Goal: Transaction & Acquisition: Purchase product/service

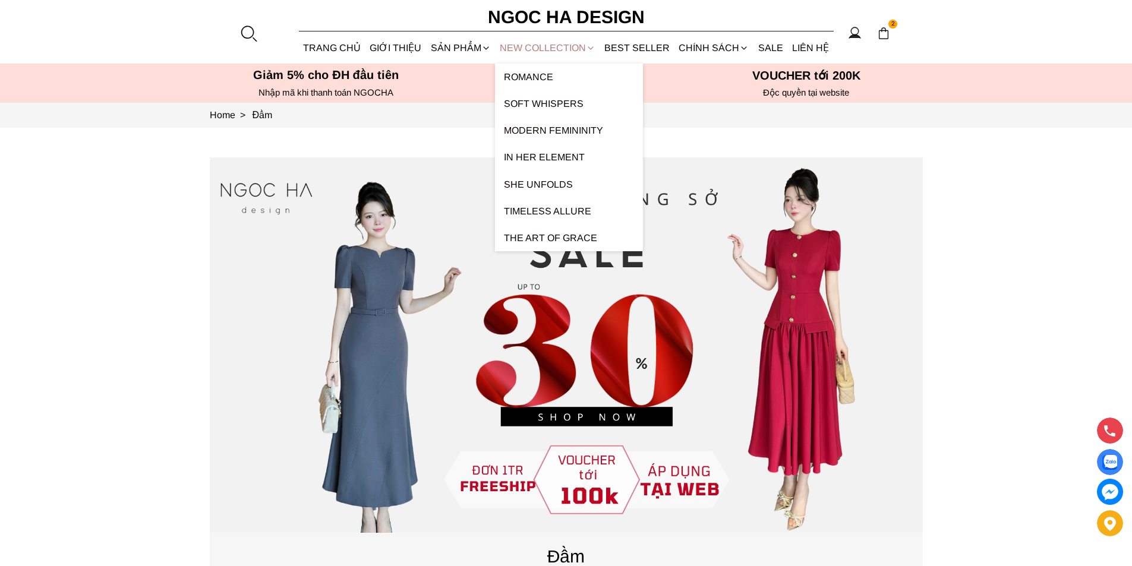
click at [524, 46] on link "NEW COLLECTION" at bounding box center [547, 47] width 105 height 31
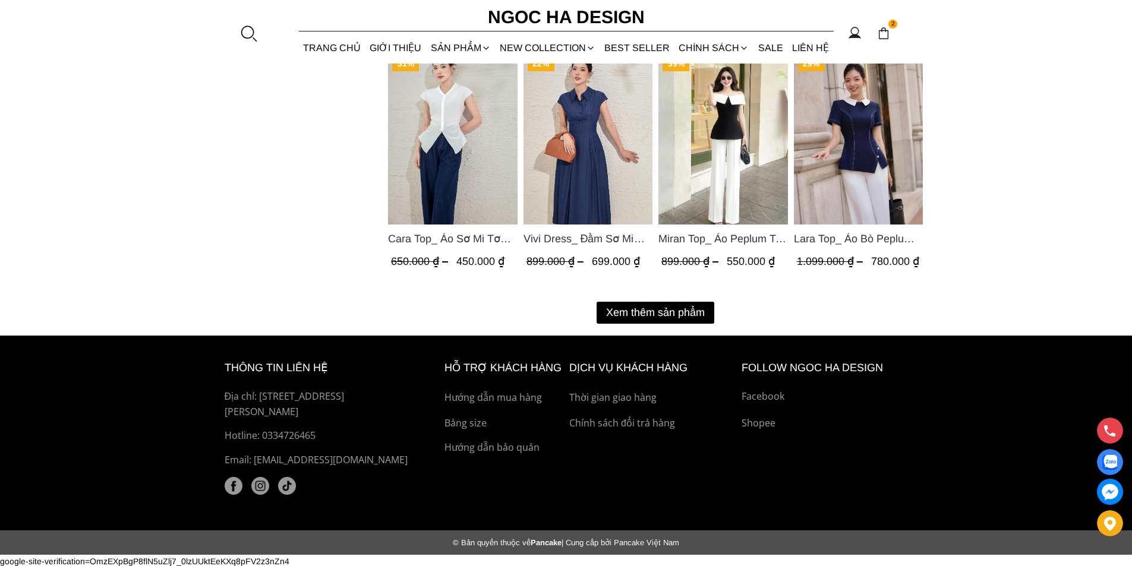
scroll to position [1546, 0]
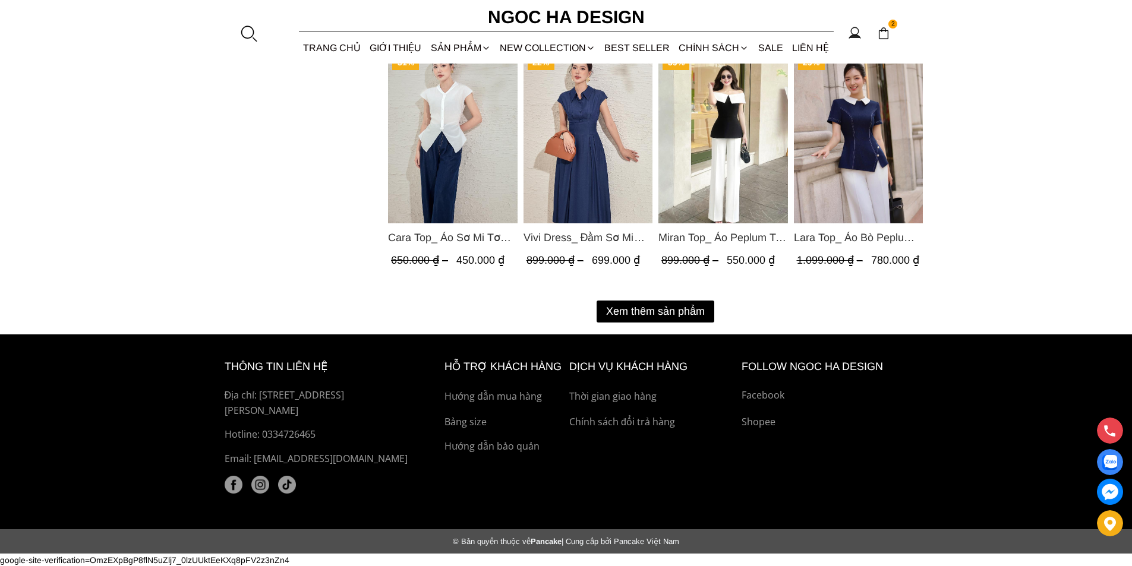
click at [649, 313] on button "Xem thêm sản phẩm" at bounding box center [655, 312] width 118 height 22
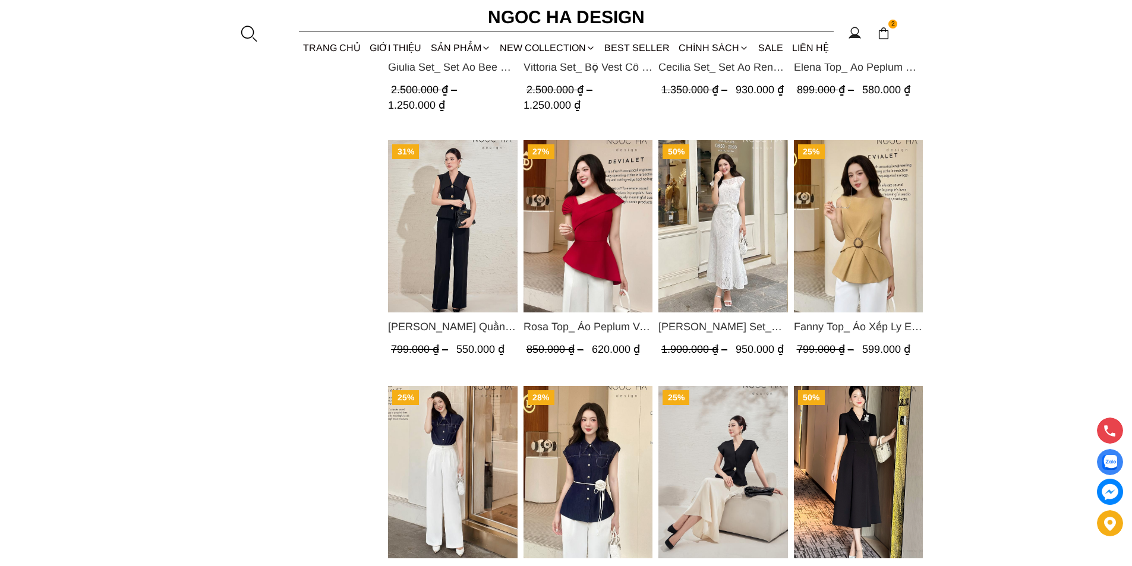
scroll to position [2258, 0]
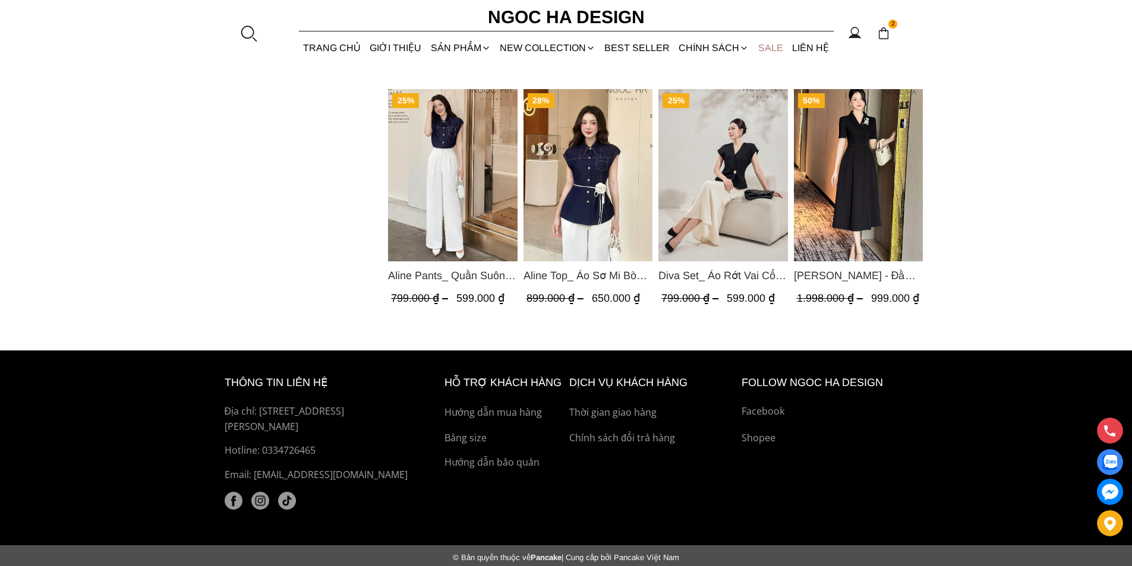
click at [770, 45] on link "SALE" at bounding box center [770, 47] width 34 height 31
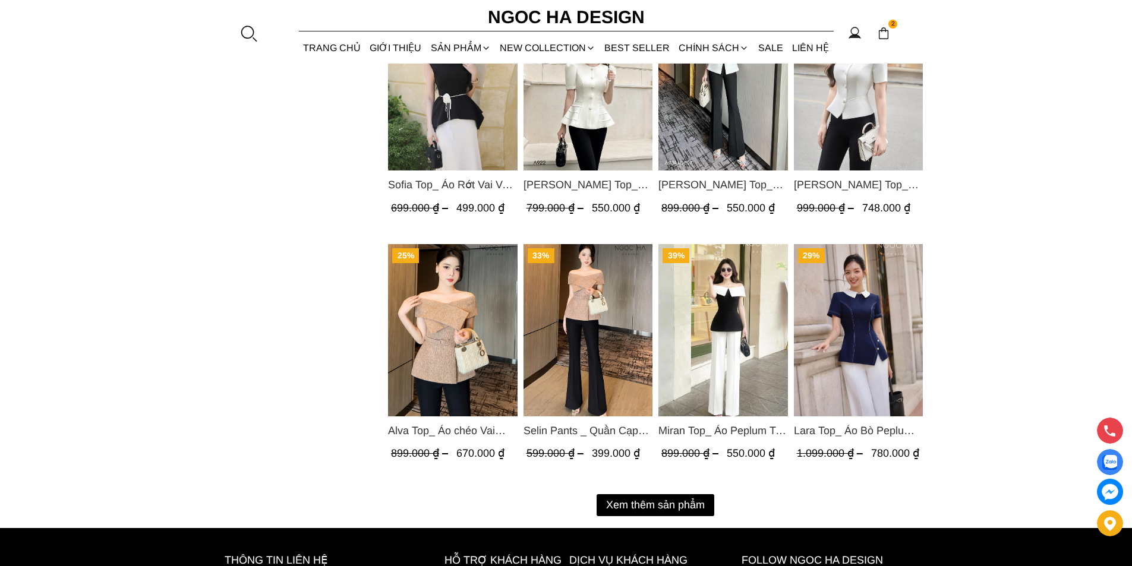
scroll to position [1485, 0]
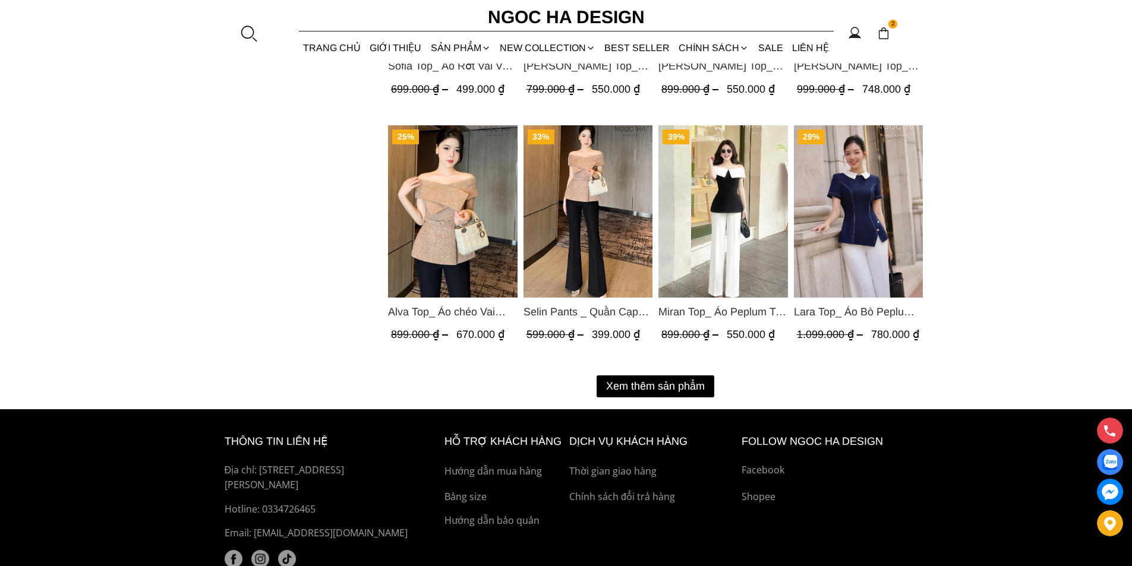
click at [668, 383] on button "Xem thêm sản phẩm" at bounding box center [655, 386] width 118 height 22
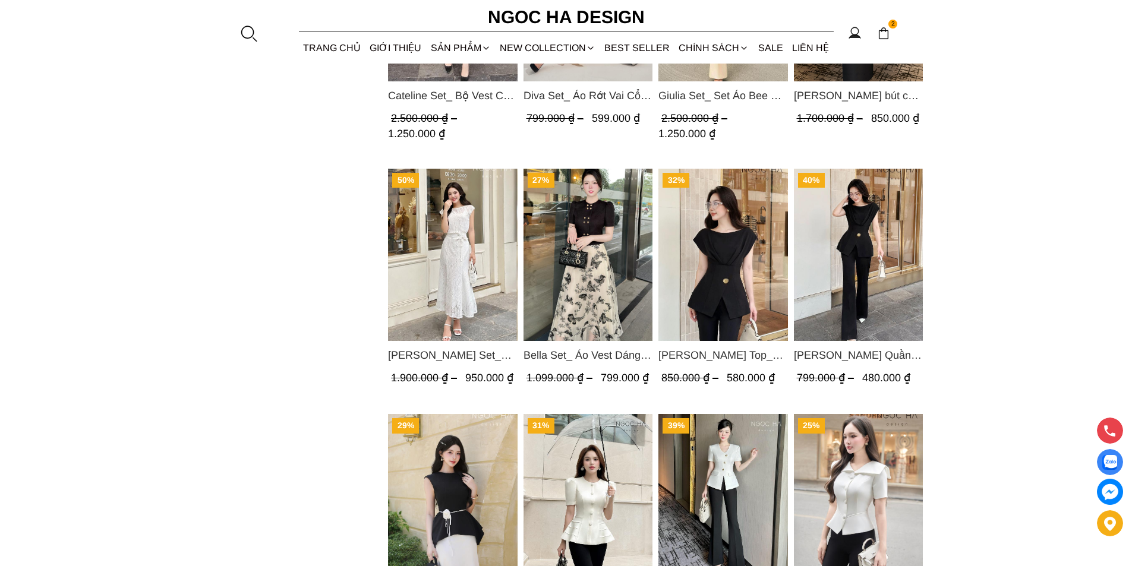
scroll to position [891, 0]
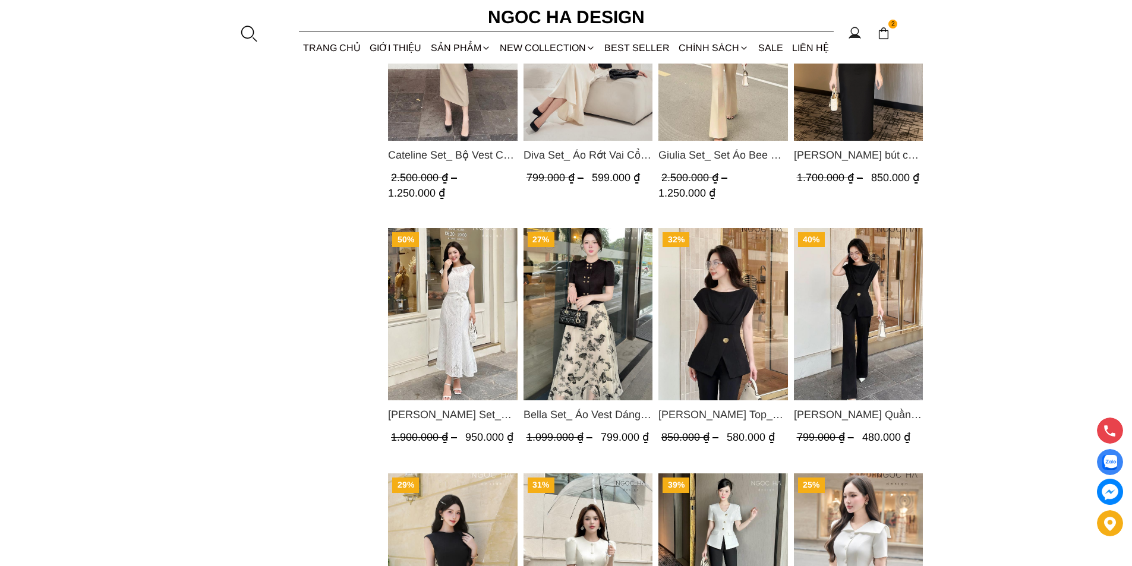
click at [586, 320] on img "Product image - Bella Set_ Áo Vest Dáng Lửng Cúc Đồng, Chân Váy Họa Tiết Bướm A…" at bounding box center [587, 314] width 129 height 172
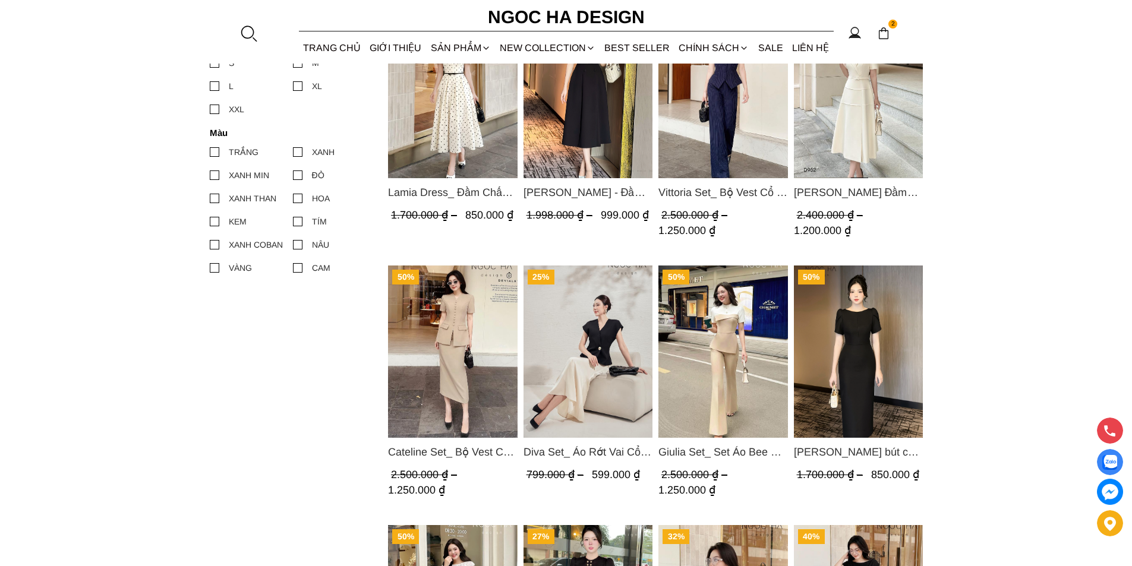
scroll to position [356, 0]
